Goal: Obtain resource: Download file/media

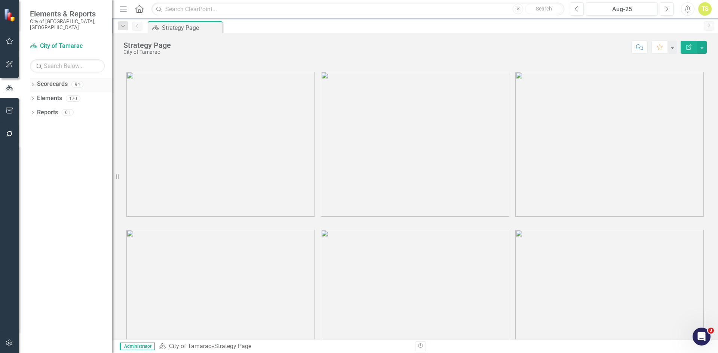
click at [33, 83] on icon "Dropdown" at bounding box center [32, 85] width 5 height 4
click at [219, 165] on img at bounding box center [220, 144] width 188 height 145
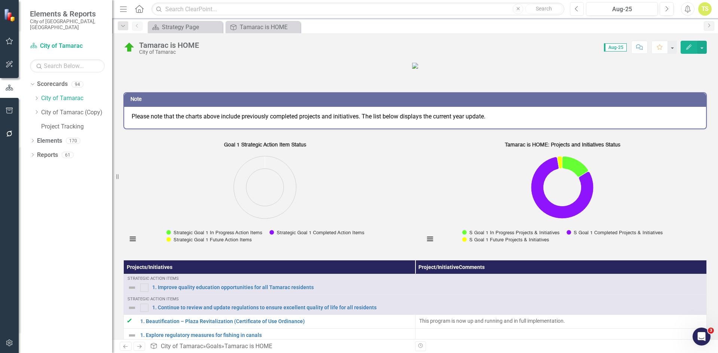
click at [576, 11] on icon "Previous" at bounding box center [577, 9] width 4 height 7
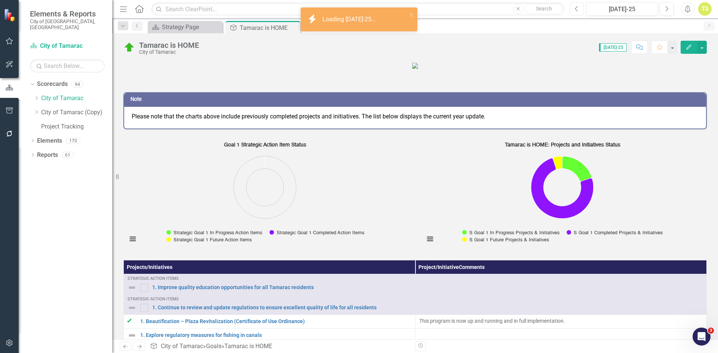
click at [576, 11] on icon "Previous" at bounding box center [577, 9] width 4 height 7
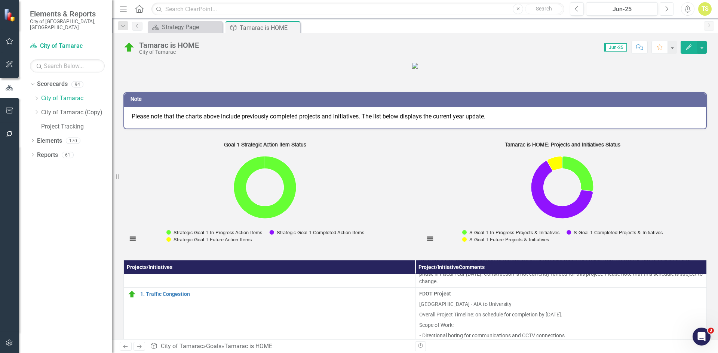
click at [668, 9] on icon "Next" at bounding box center [666, 9] width 4 height 7
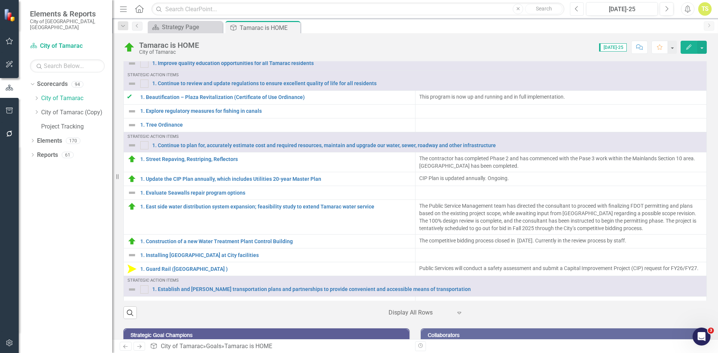
click at [574, 9] on button "Previous" at bounding box center [577, 8] width 14 height 13
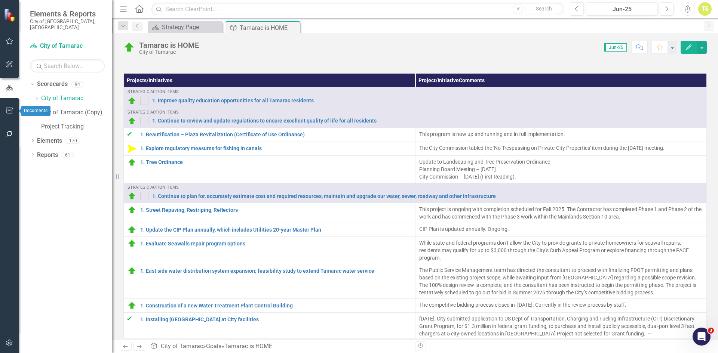
click at [11, 112] on icon "button" at bounding box center [10, 111] width 8 height 6
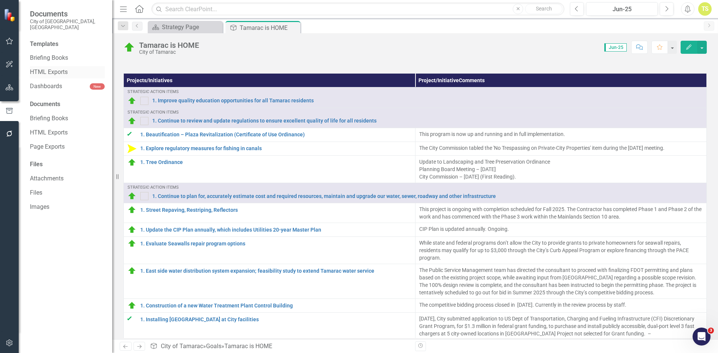
click at [58, 68] on link "HTML Exports" at bounding box center [67, 72] width 75 height 9
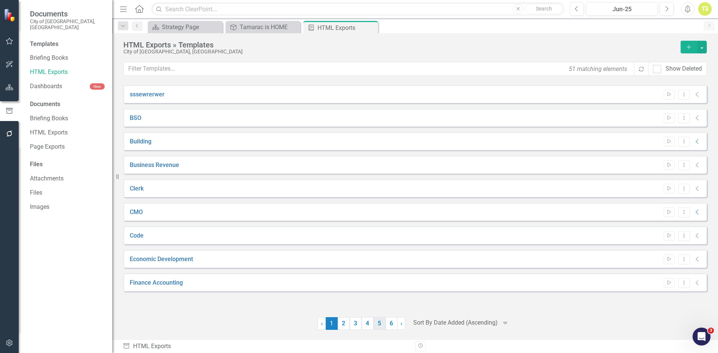
click at [378, 325] on link "5" at bounding box center [379, 323] width 12 height 13
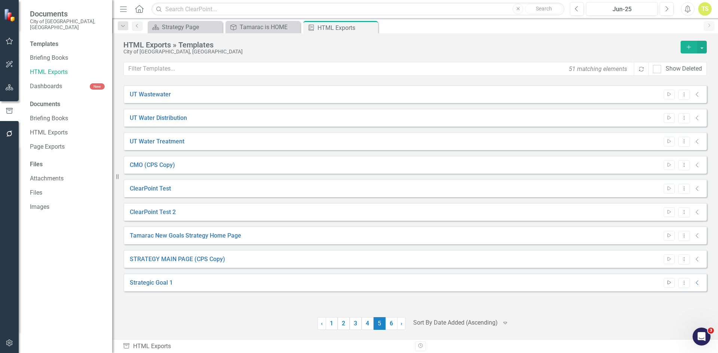
click at [670, 284] on icon "Start" at bounding box center [669, 283] width 6 height 4
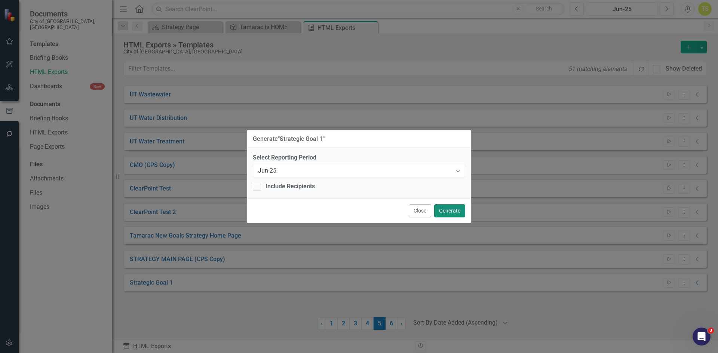
click at [453, 210] on button "Generate" at bounding box center [449, 211] width 31 height 13
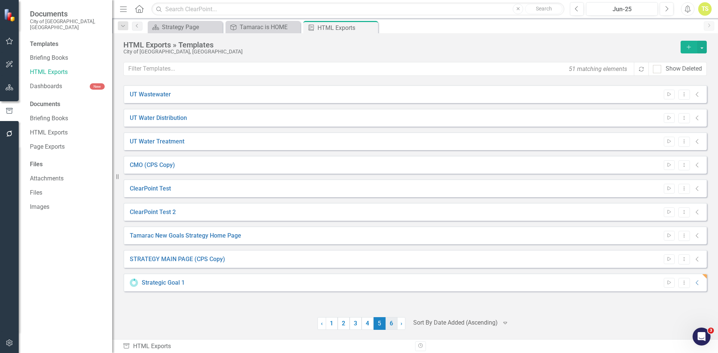
click at [390, 326] on link "6" at bounding box center [391, 323] width 12 height 13
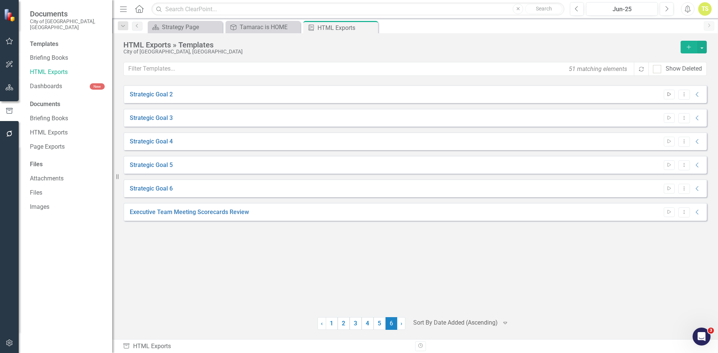
click at [669, 95] on icon "Start" at bounding box center [669, 94] width 6 height 4
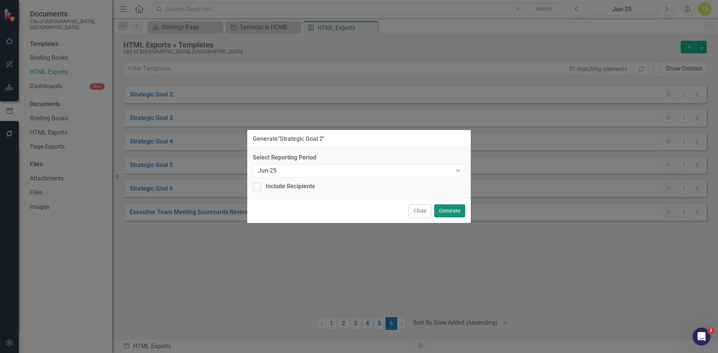
click at [454, 211] on button "Generate" at bounding box center [449, 211] width 31 height 13
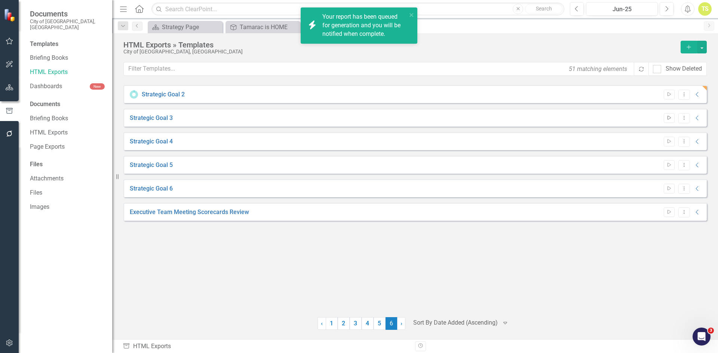
click at [670, 120] on button "Start" at bounding box center [669, 118] width 11 height 10
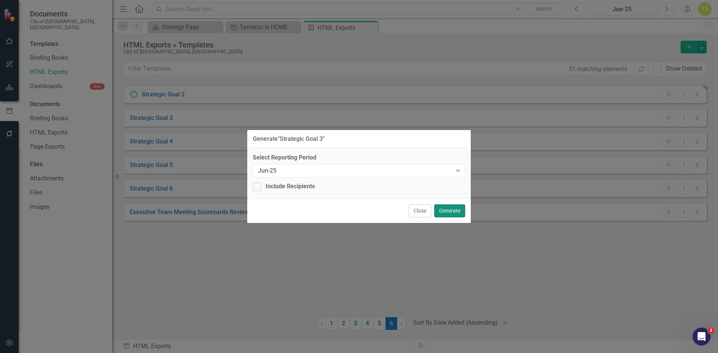
click at [452, 213] on button "Generate" at bounding box center [449, 211] width 31 height 13
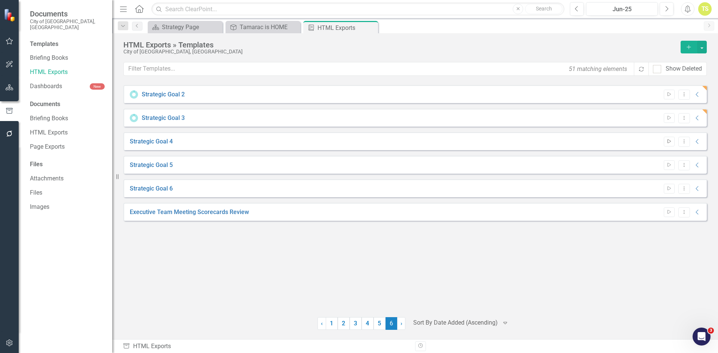
click at [669, 142] on icon "Start" at bounding box center [669, 141] width 6 height 4
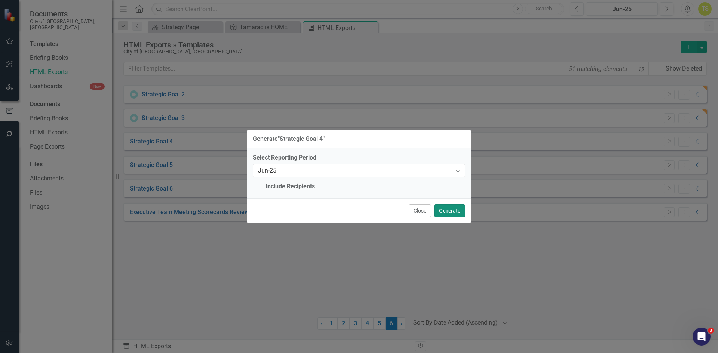
click at [451, 210] on button "Generate" at bounding box center [449, 211] width 31 height 13
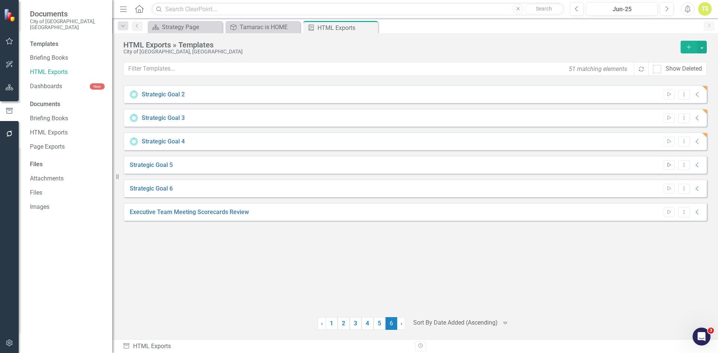
click at [666, 164] on button "Start" at bounding box center [669, 165] width 11 height 10
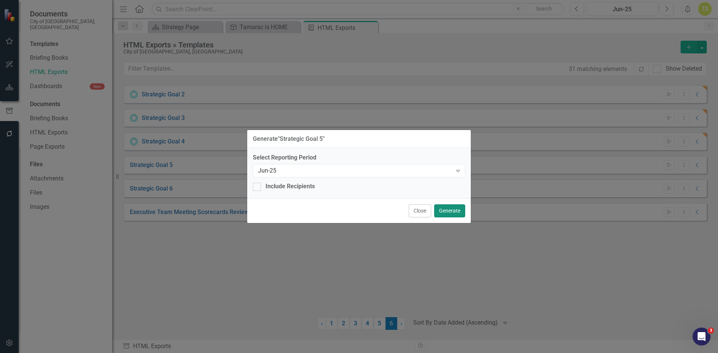
click at [448, 212] on button "Generate" at bounding box center [449, 211] width 31 height 13
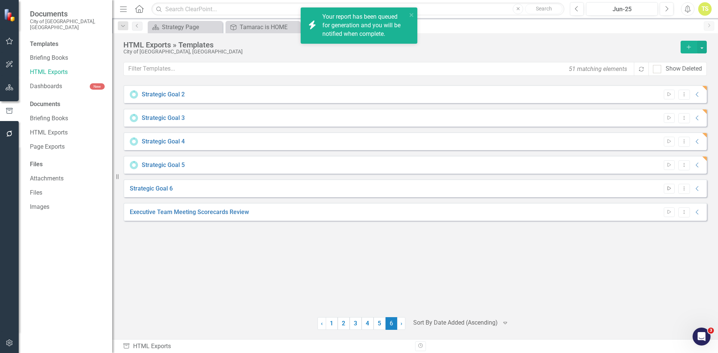
click at [667, 186] on button "Start" at bounding box center [669, 189] width 11 height 10
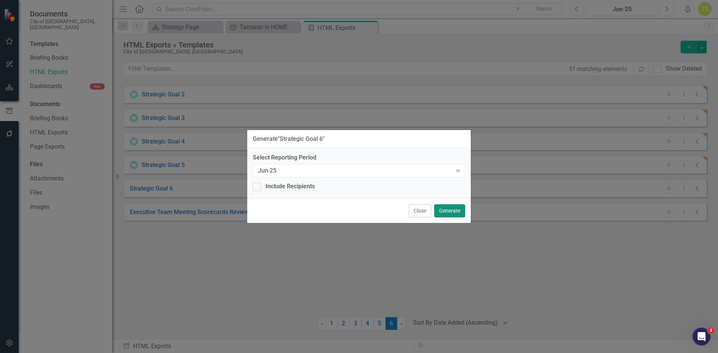
click at [445, 213] on button "Generate" at bounding box center [449, 211] width 31 height 13
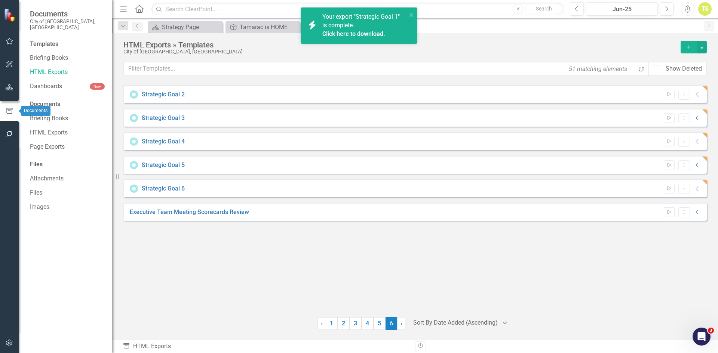
click at [7, 110] on icon "button" at bounding box center [9, 111] width 8 height 7
click at [140, 9] on icon "Home" at bounding box center [139, 9] width 10 height 8
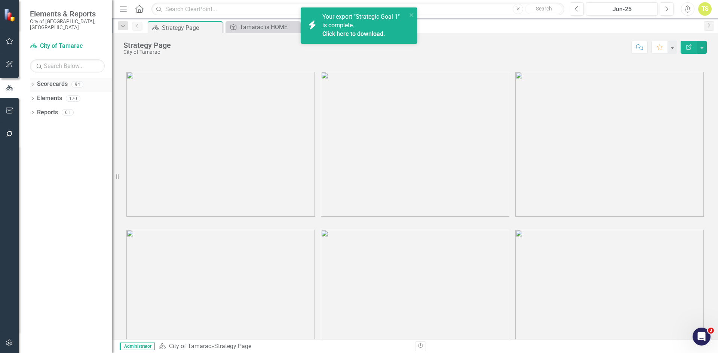
click at [32, 83] on icon "Dropdown" at bounding box center [32, 85] width 5 height 4
